Goal: Task Accomplishment & Management: Check status

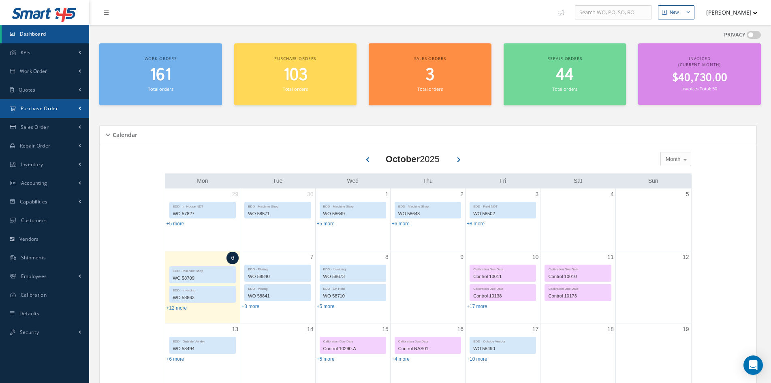
click at [35, 113] on link "Purchase Order" at bounding box center [44, 108] width 89 height 19
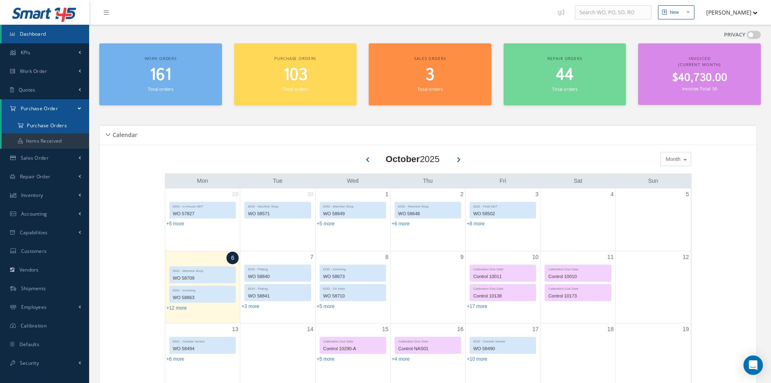
click at [38, 125] on a=1&status_id=2&status_id=3&status_id=5&collapsedFilters"] "Purchase Orders" at bounding box center [45, 125] width 87 height 15
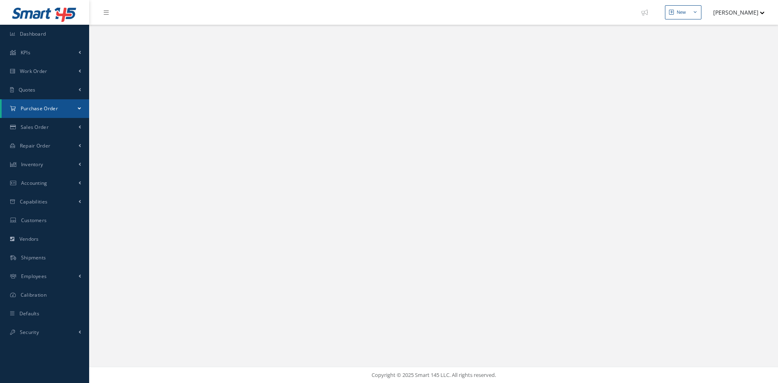
select select "25"
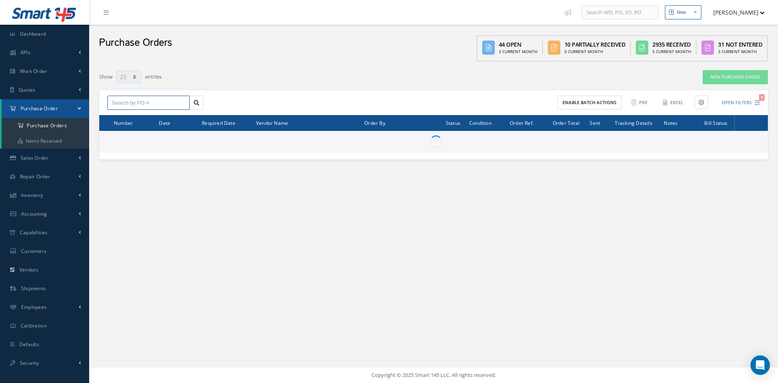
click at [168, 102] on input "text" at bounding box center [148, 103] width 82 height 15
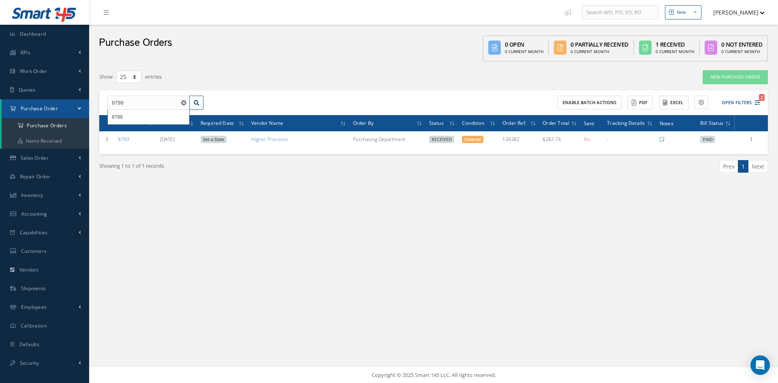
click at [607, 38] on div "0 Open 0 Current Month 0 Partially Received 0 Current Month 1 Received 0 Curren…" at bounding box center [624, 48] width 285 height 26
click at [609, 38] on div "0 Open 0 Current Month 0 Partially Received 0 Current Month 1 Received 0 Curren…" at bounding box center [624, 48] width 285 height 26
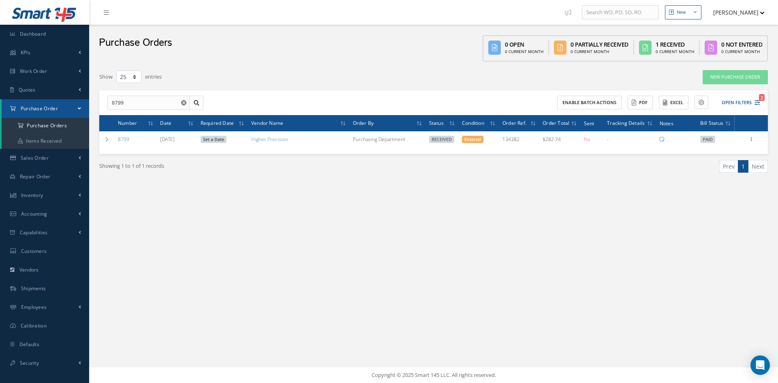
click at [645, 53] on div "0 Open 0 Current Month 0 Partially Received 0 Current Month 1 Received 0 Curren…" at bounding box center [624, 48] width 285 height 26
click at [168, 101] on input "8799" at bounding box center [148, 103] width 82 height 15
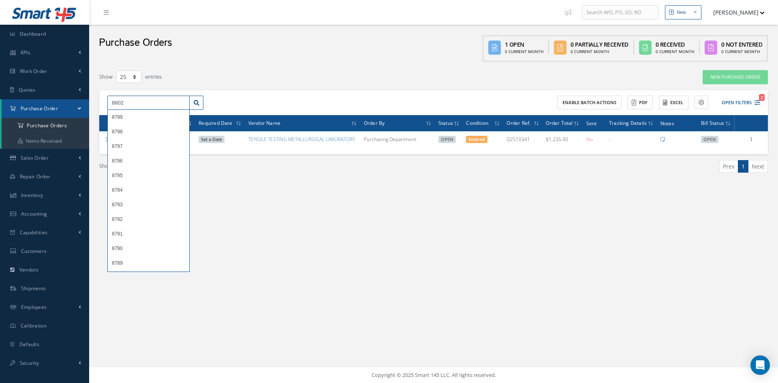
type input "8802"
